Goal: Information Seeking & Learning: Learn about a topic

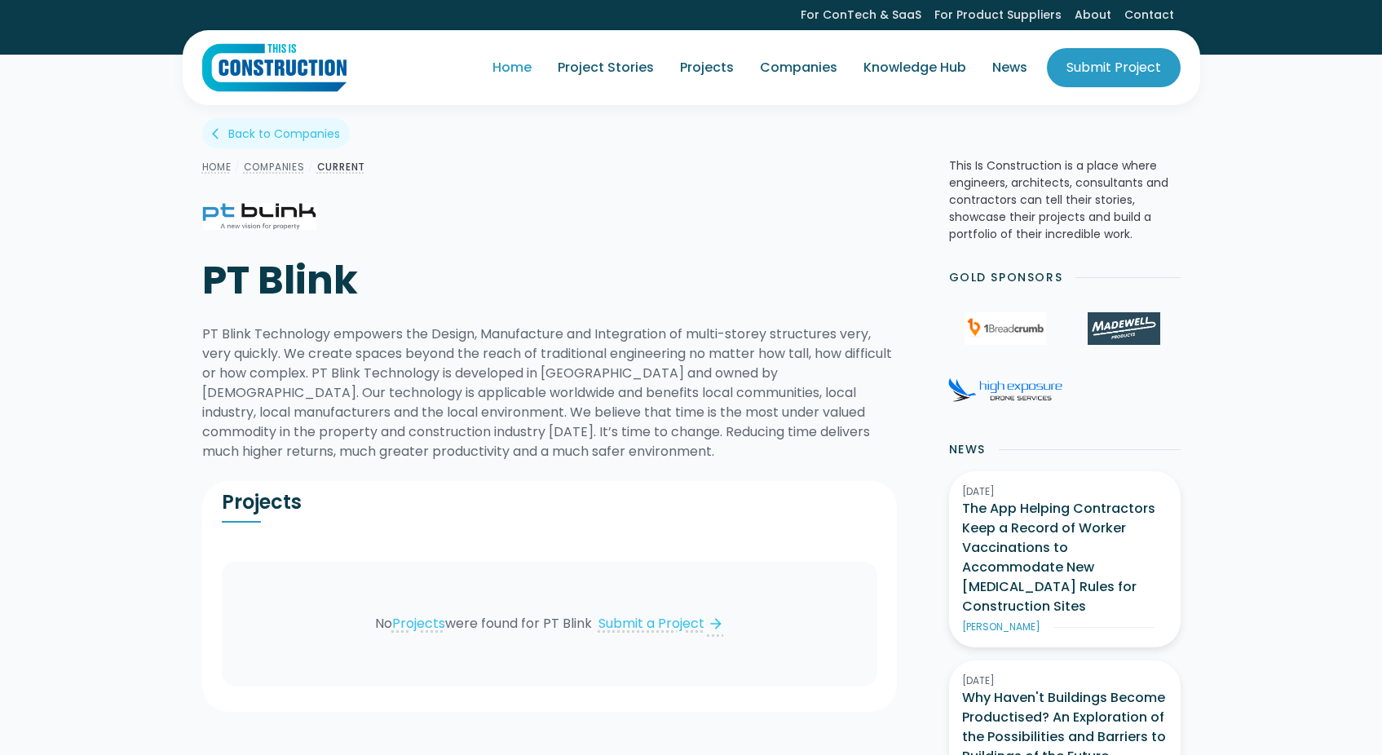
click at [526, 62] on link "Home" at bounding box center [511, 68] width 65 height 46
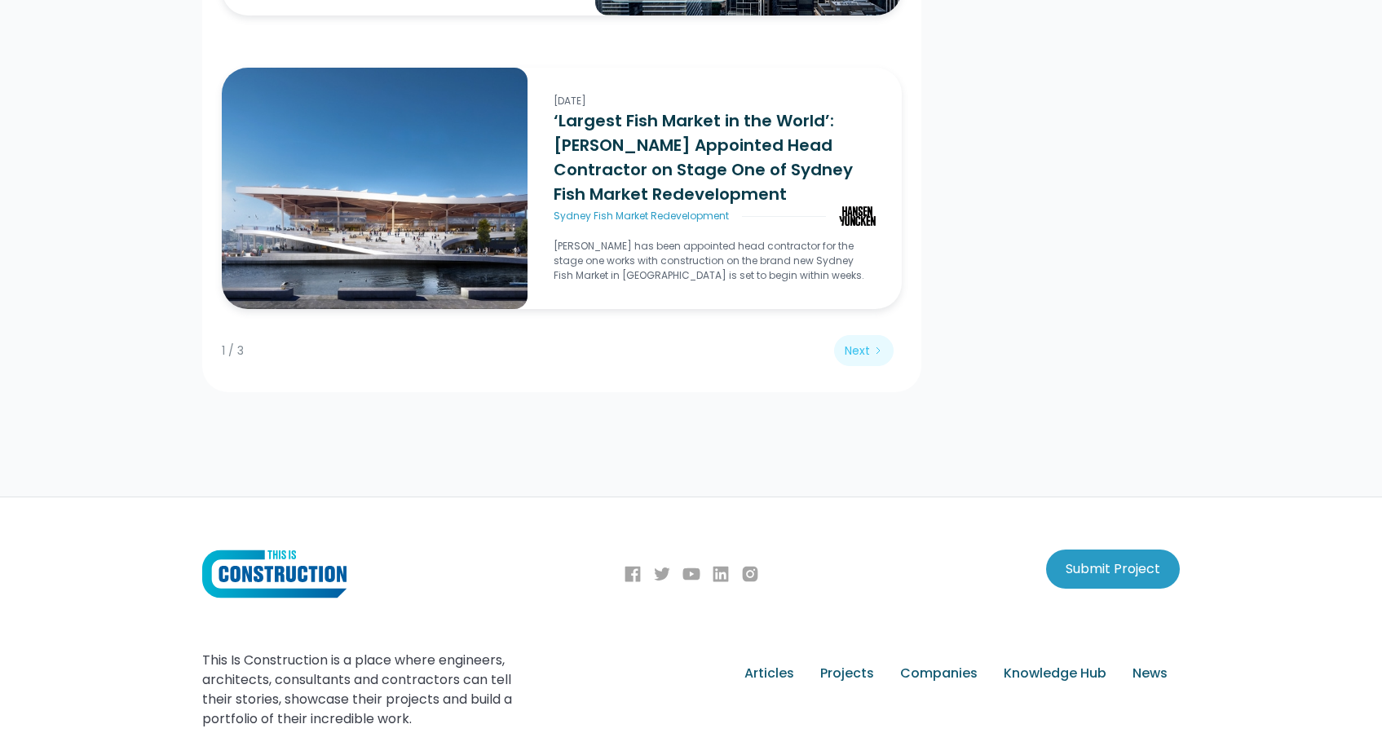
scroll to position [3807, 0]
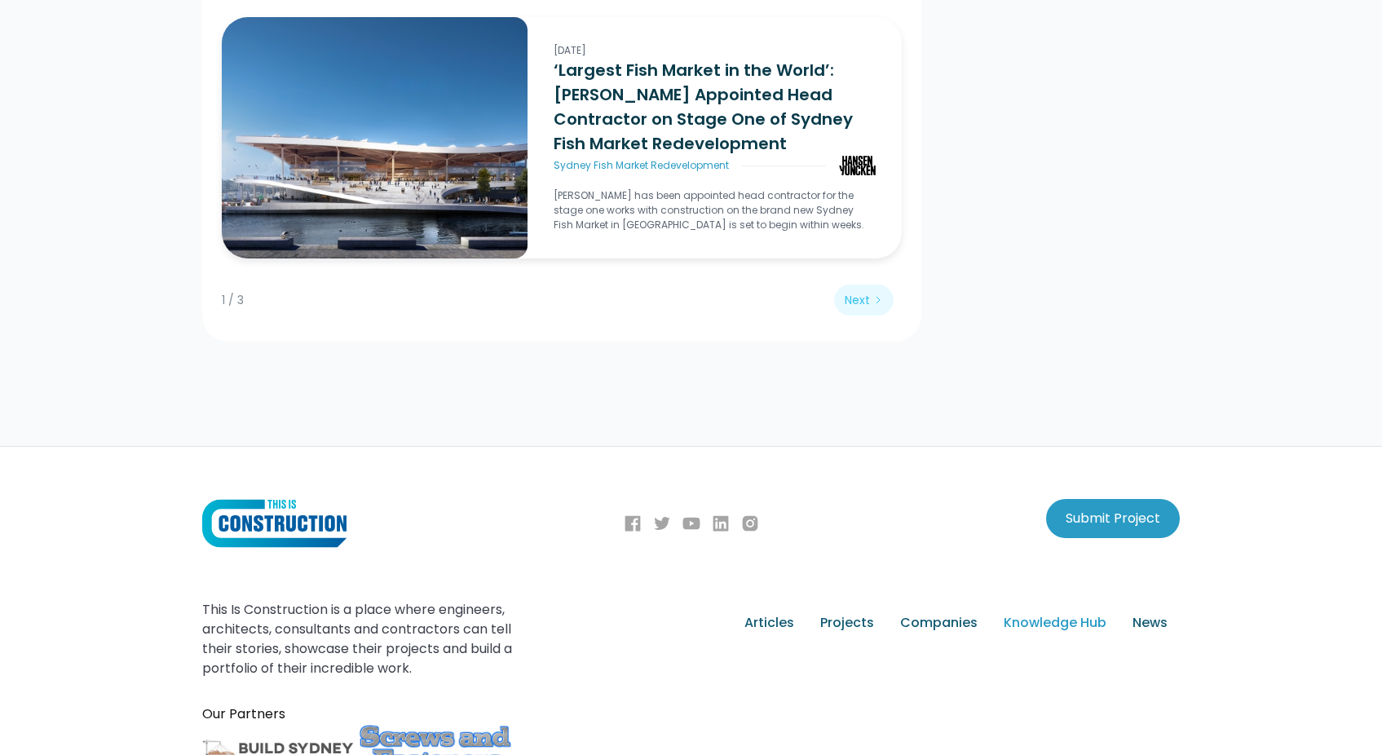
click at [1051, 613] on div "Knowledge Hub" at bounding box center [1055, 623] width 103 height 20
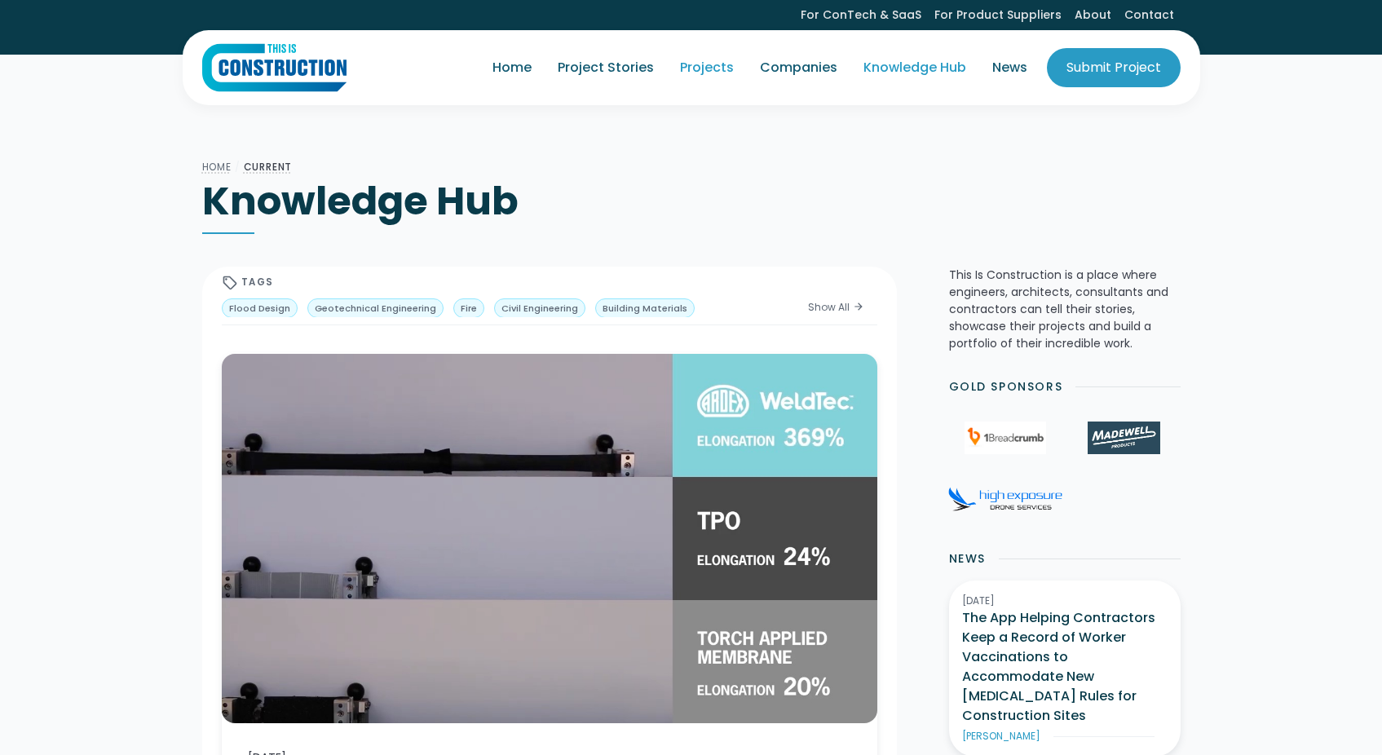
click at [720, 67] on link "Projects" at bounding box center [707, 68] width 80 height 46
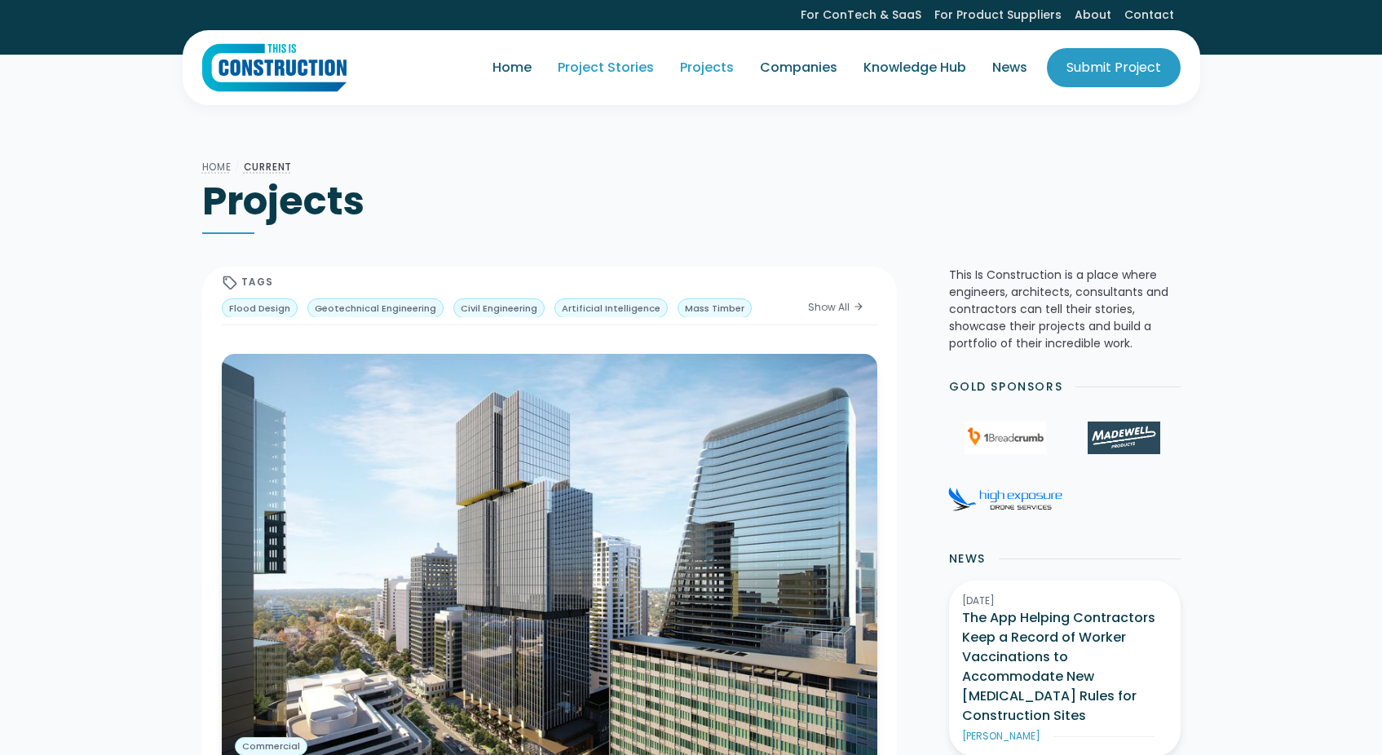
click at [616, 73] on link "Project Stories" at bounding box center [606, 68] width 122 height 46
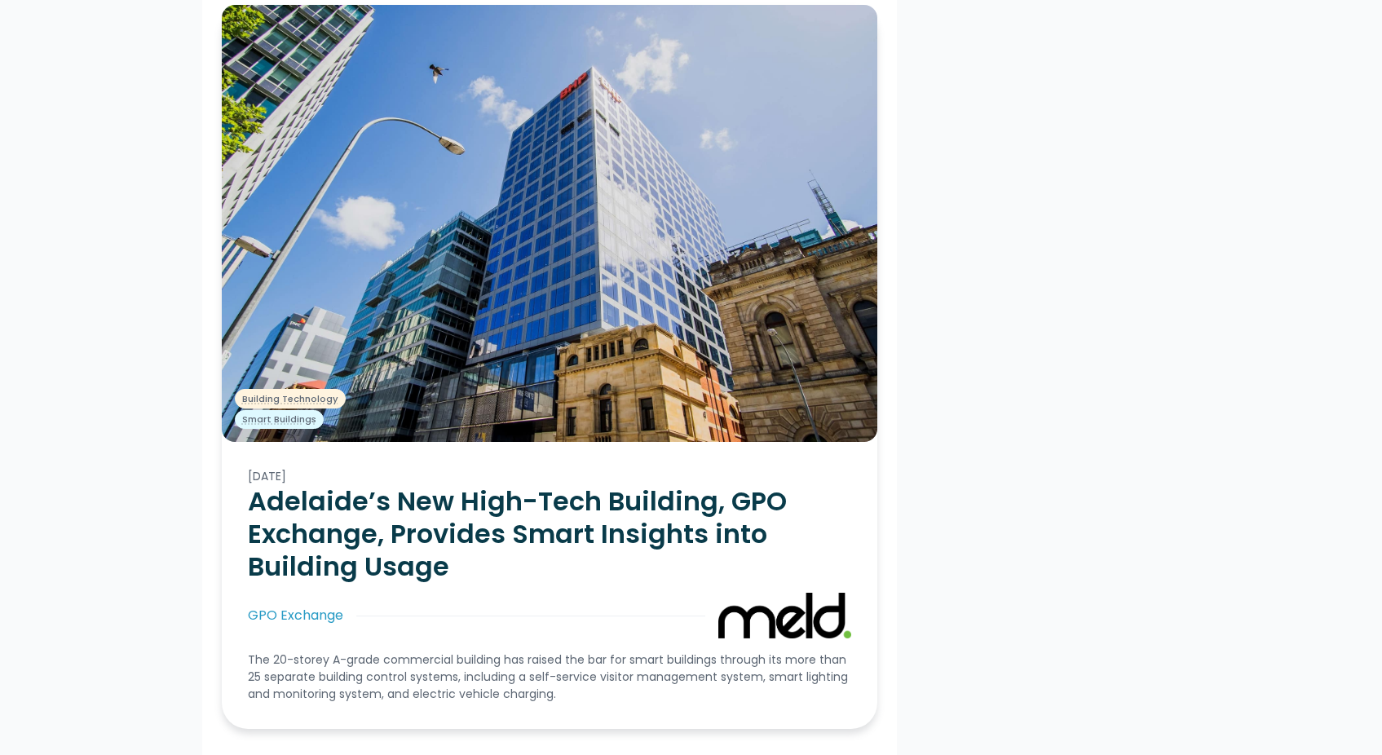
scroll to position [3441, 0]
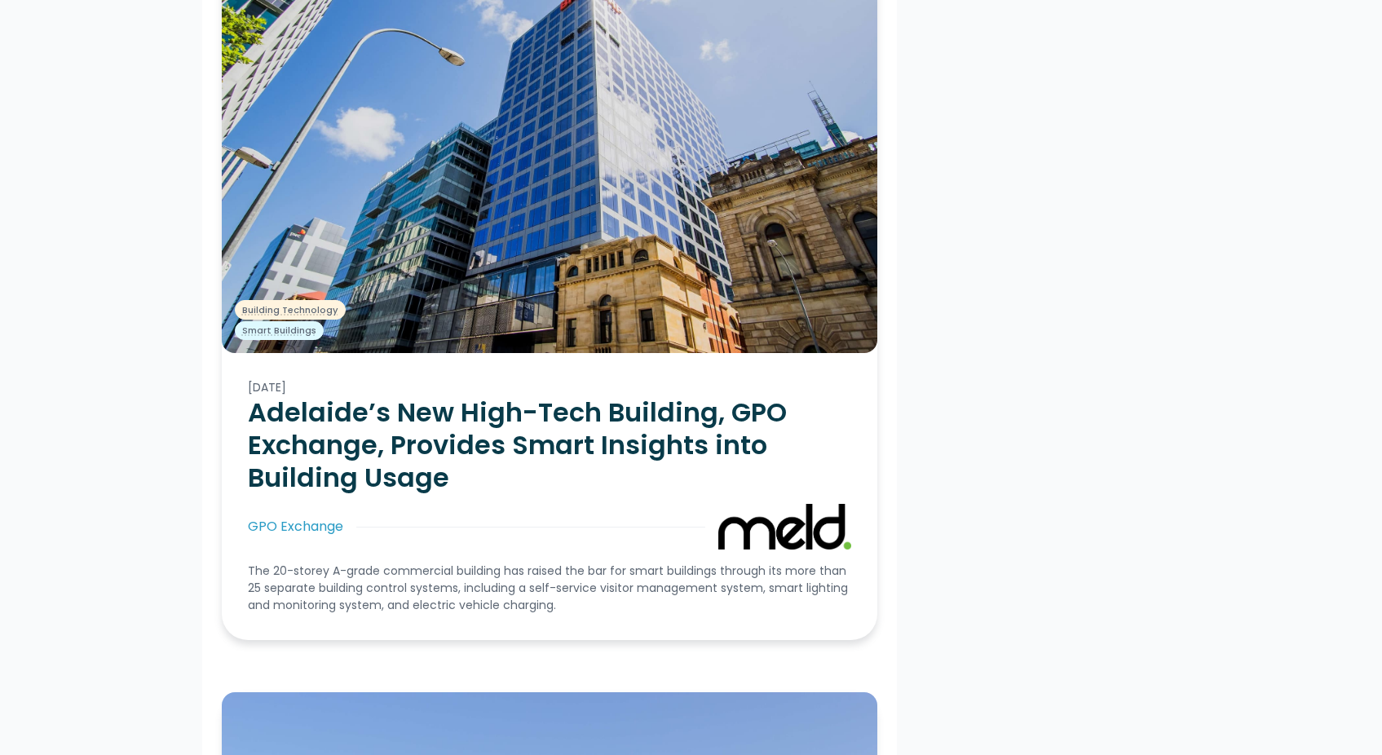
click at [618, 242] on img at bounding box center [549, 134] width 655 height 437
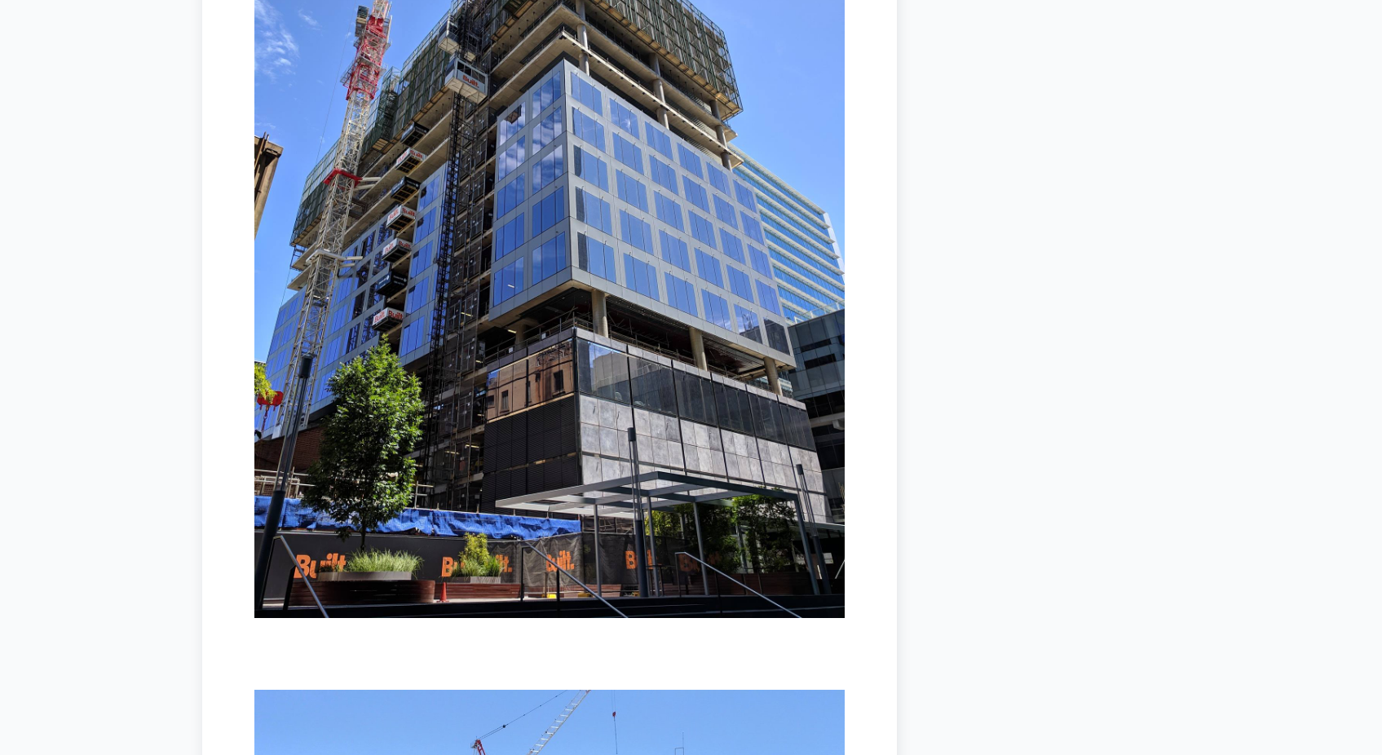
scroll to position [6974, 0]
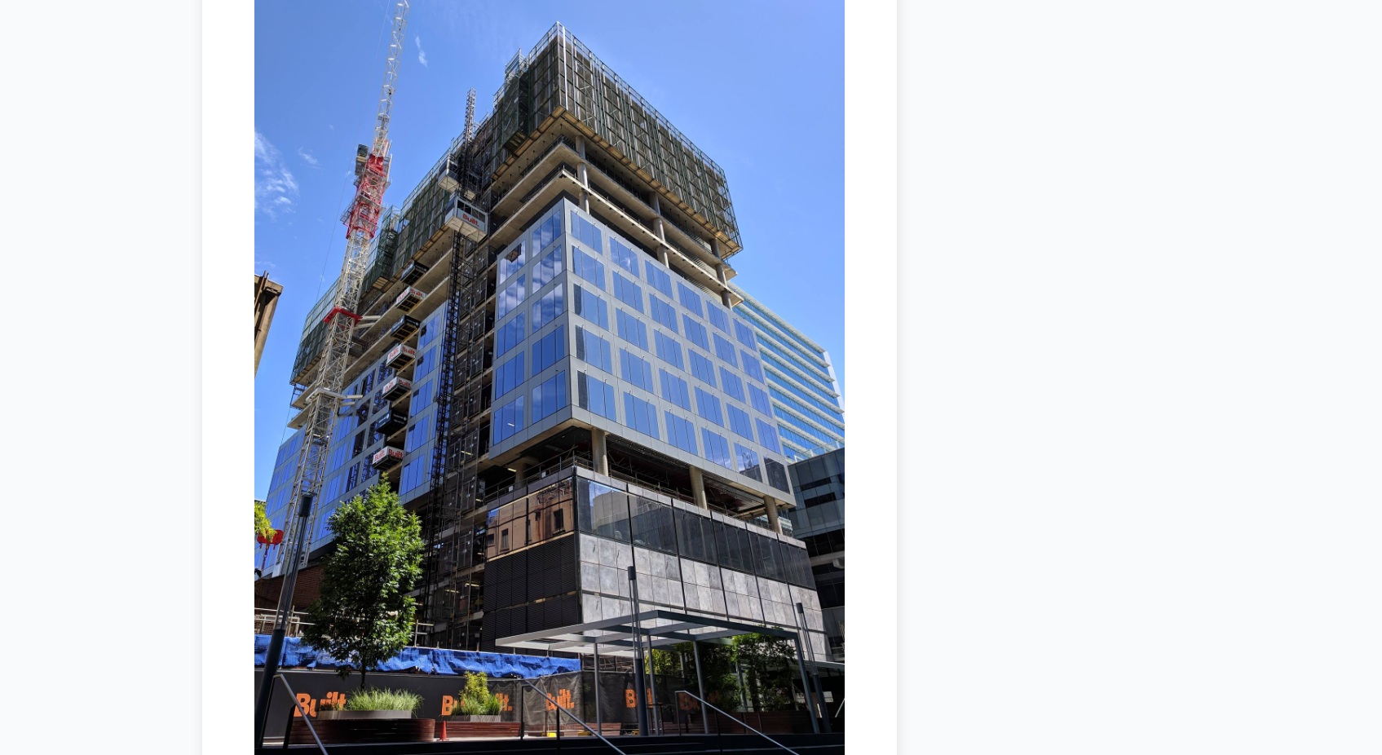
click at [569, 152] on img at bounding box center [549, 363] width 590 height 787
click at [524, 149] on img at bounding box center [549, 363] width 590 height 787
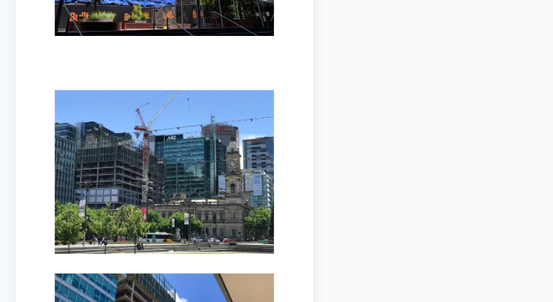
scroll to position [6973, 0]
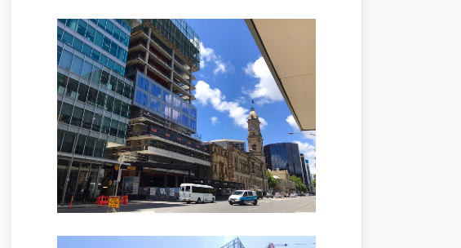
scroll to position [6754, 0]
